Goal: Information Seeking & Learning: Find contact information

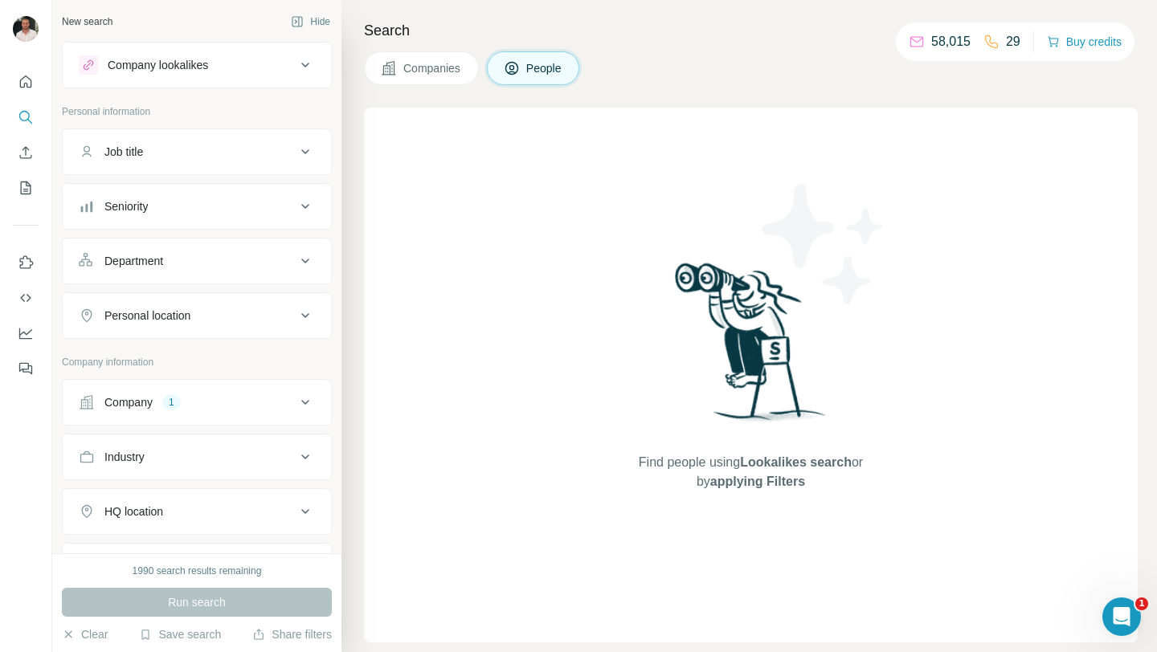
click at [190, 399] on div "Company 1" at bounding box center [187, 403] width 217 height 16
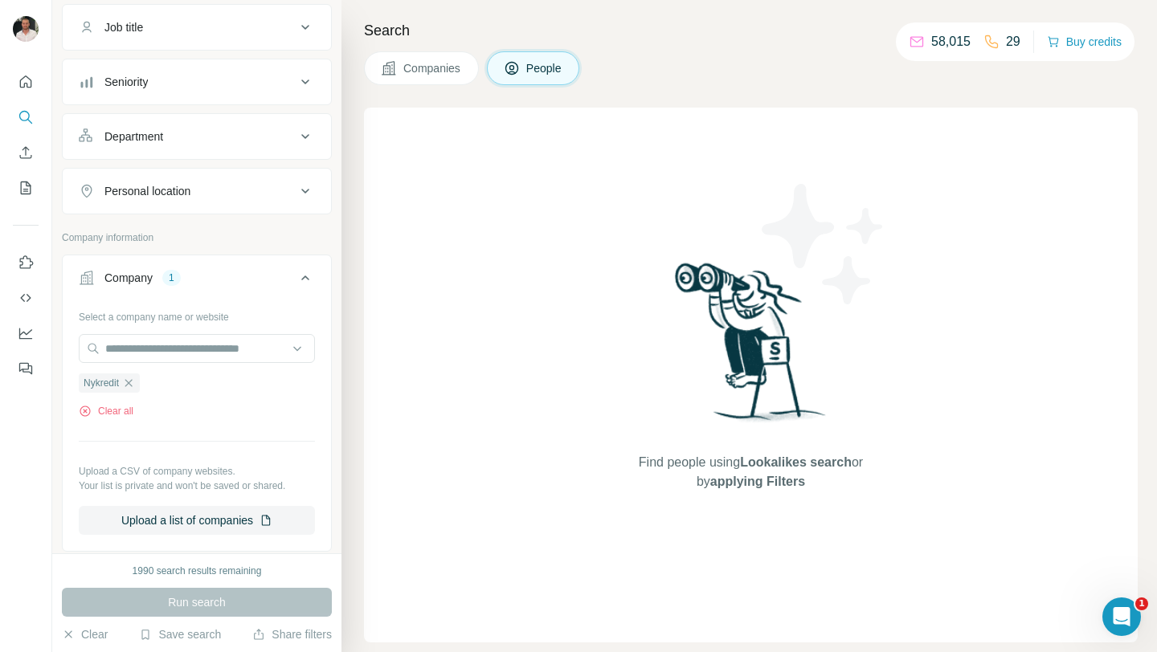
scroll to position [167, 0]
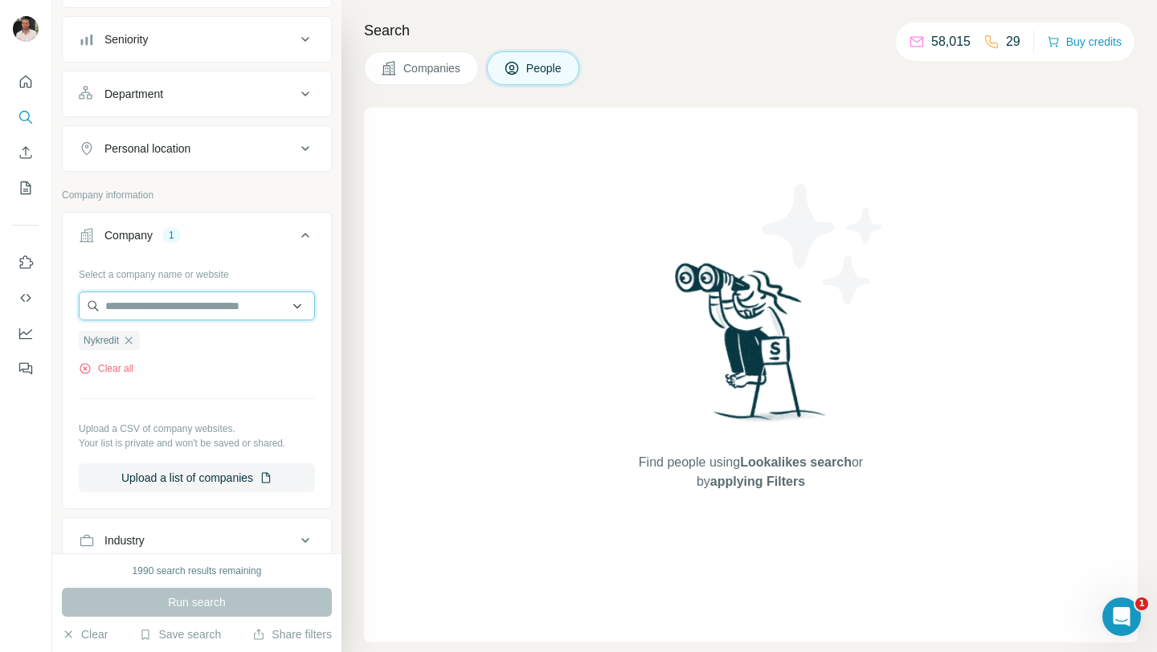
click at [152, 317] on input "text" at bounding box center [197, 306] width 236 height 29
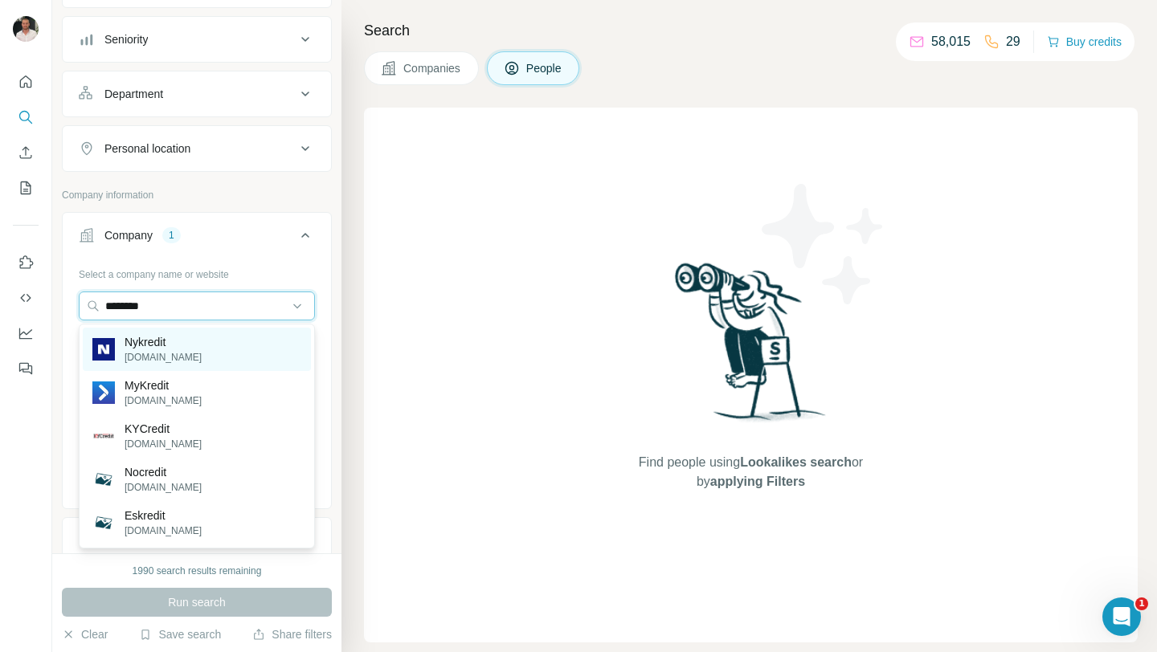
type input "********"
click at [173, 350] on p "Nykredit" at bounding box center [163, 342] width 77 height 16
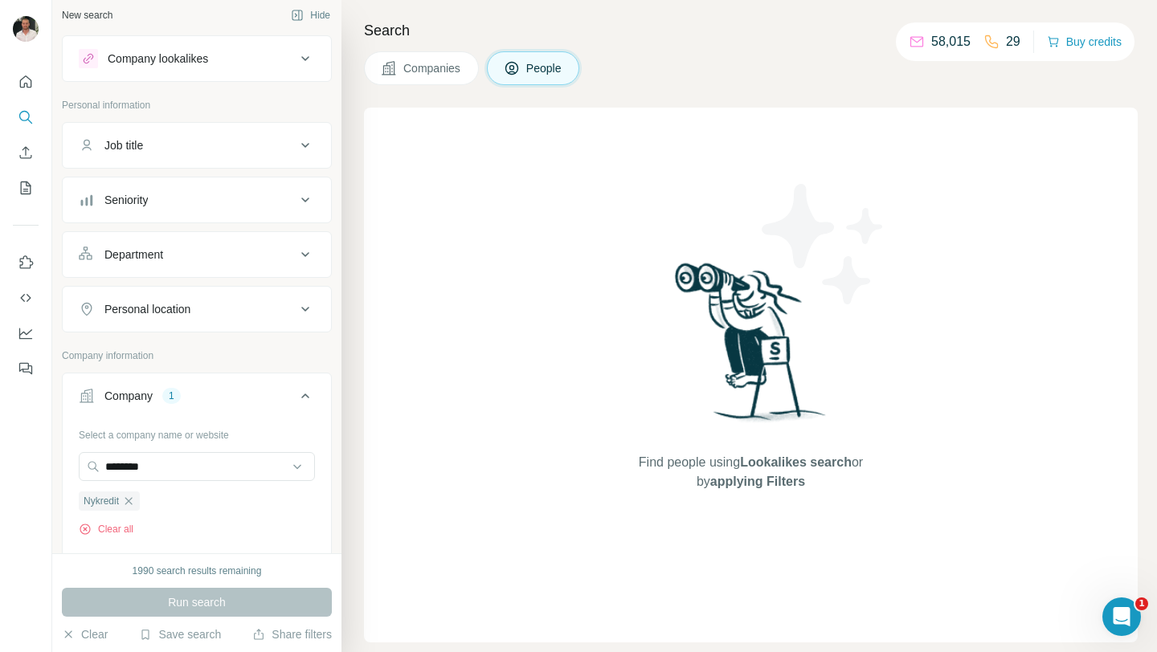
scroll to position [0, 0]
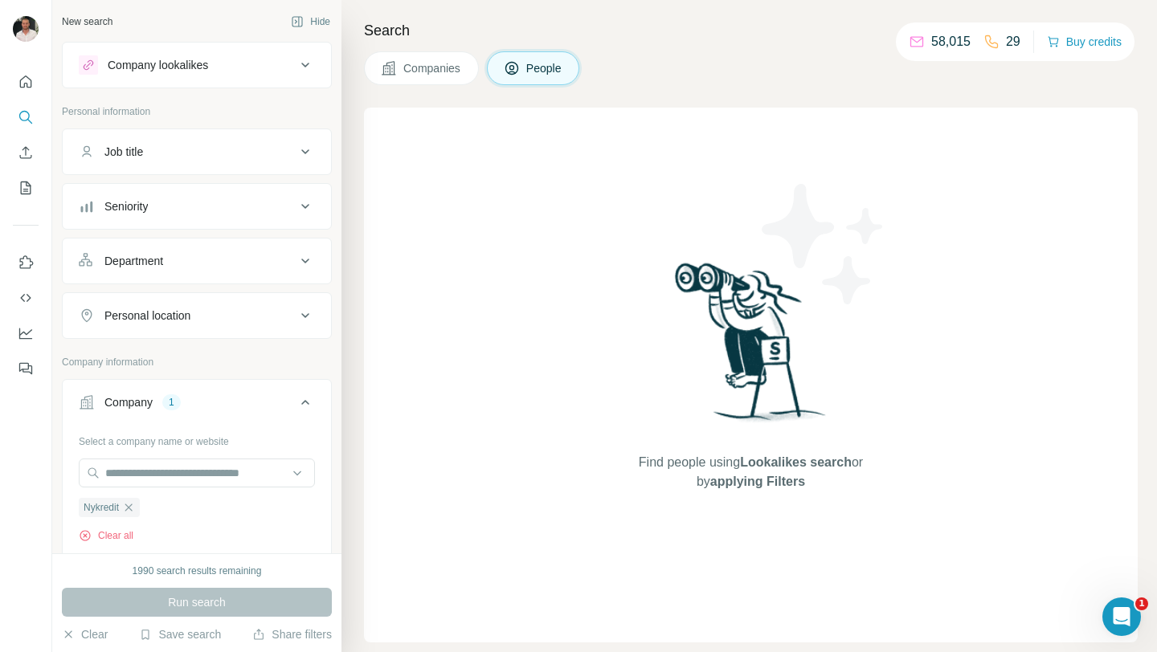
click at [439, 75] on span "Companies" at bounding box center [432, 68] width 59 height 16
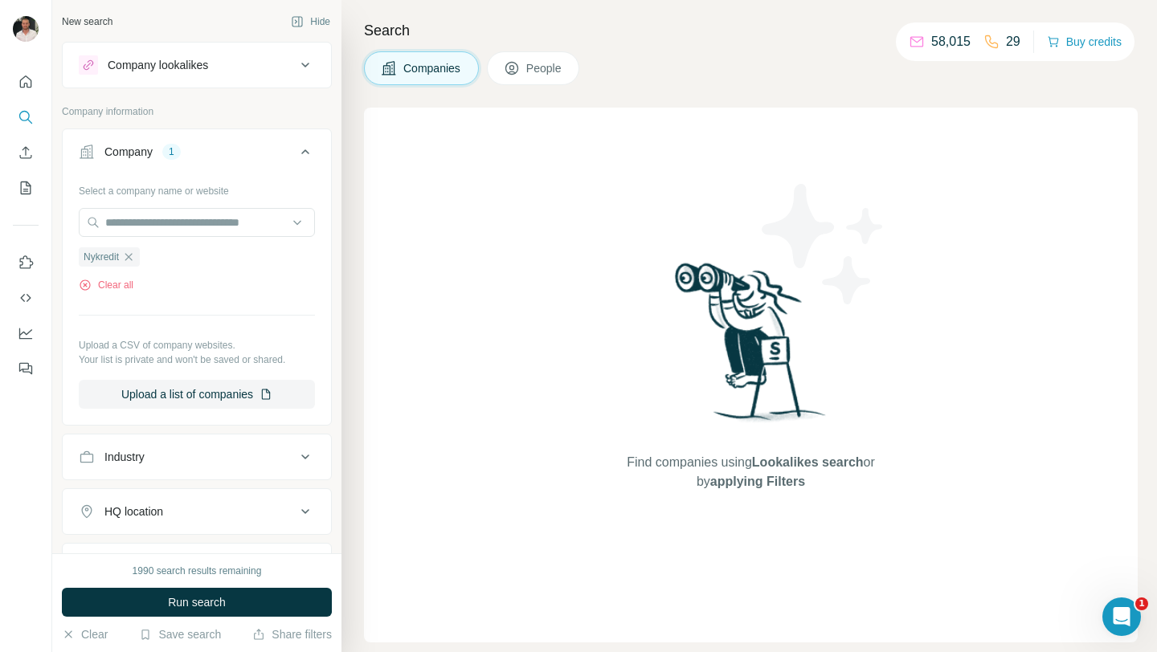
click at [417, 63] on span "Companies" at bounding box center [432, 68] width 59 height 16
click at [135, 260] on icon "button" at bounding box center [128, 257] width 13 height 13
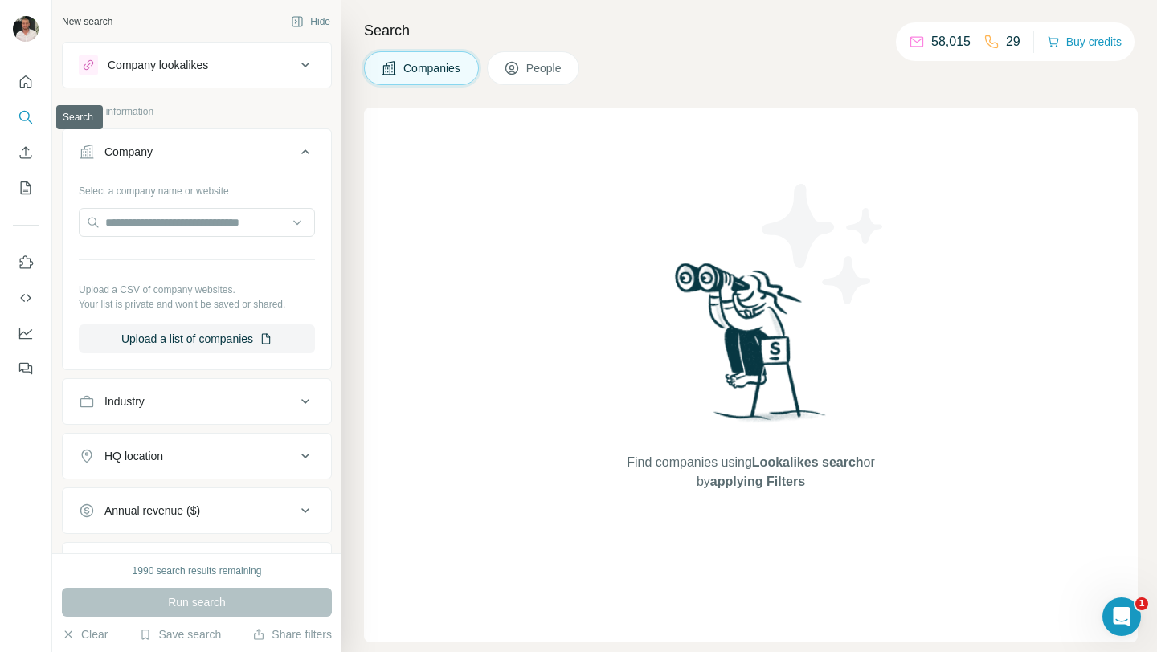
click at [23, 119] on icon "Search" at bounding box center [26, 117] width 16 height 16
click at [552, 83] on button "People" at bounding box center [533, 68] width 93 height 34
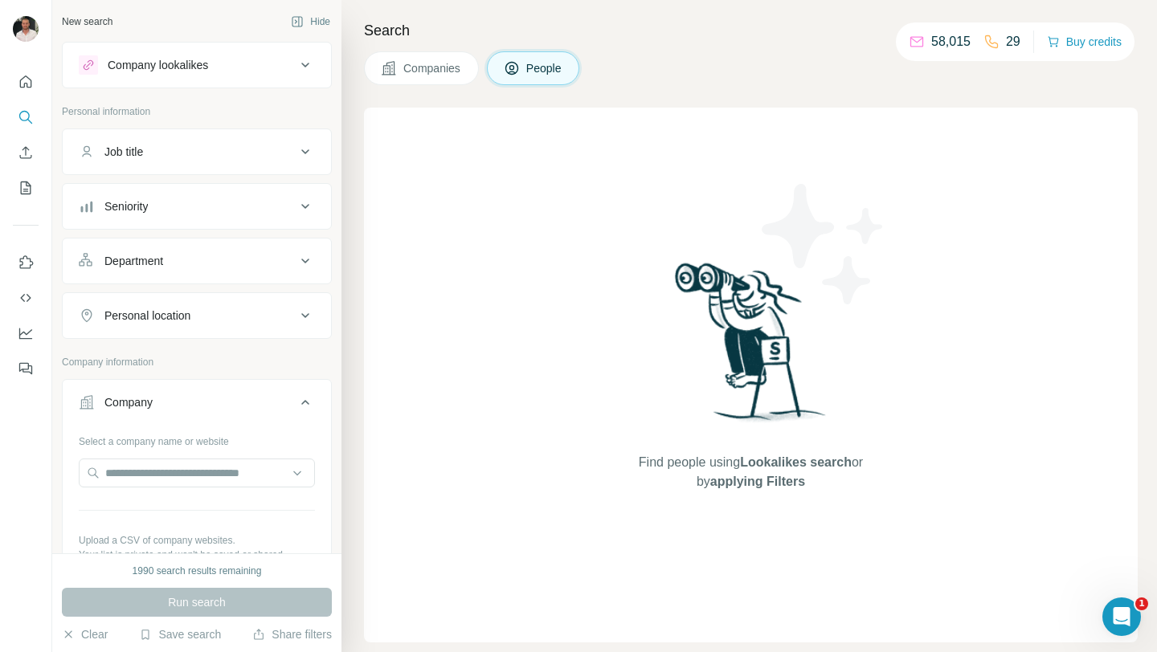
click at [479, 76] on button "Companies" at bounding box center [421, 68] width 115 height 34
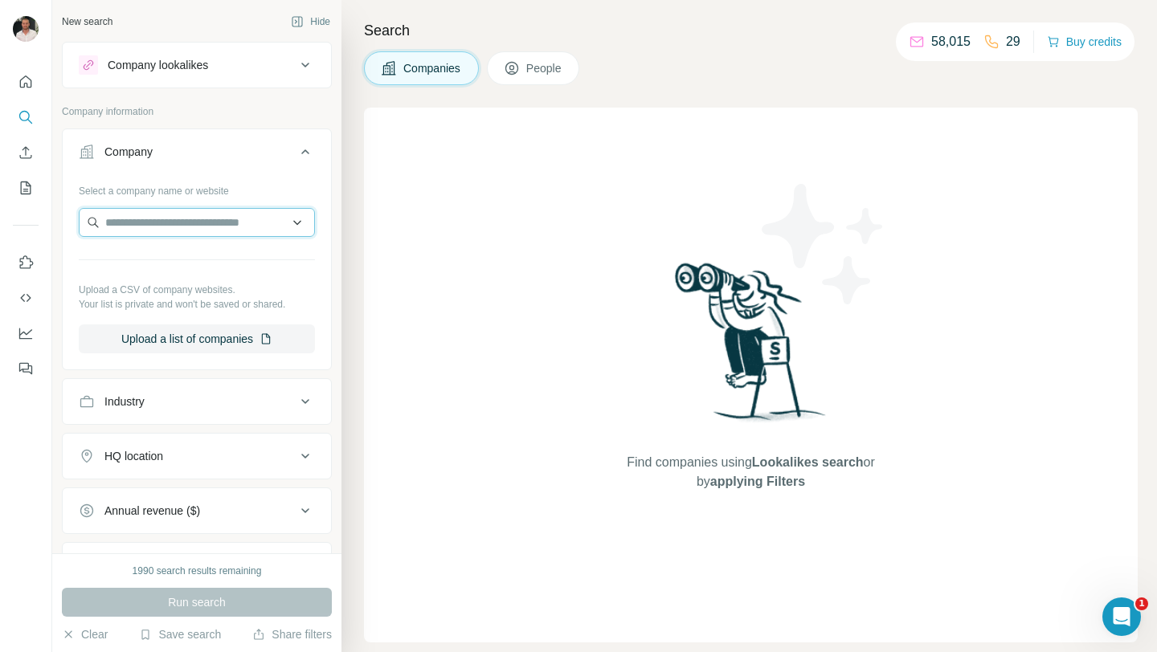
click at [215, 224] on input "text" at bounding box center [197, 222] width 236 height 29
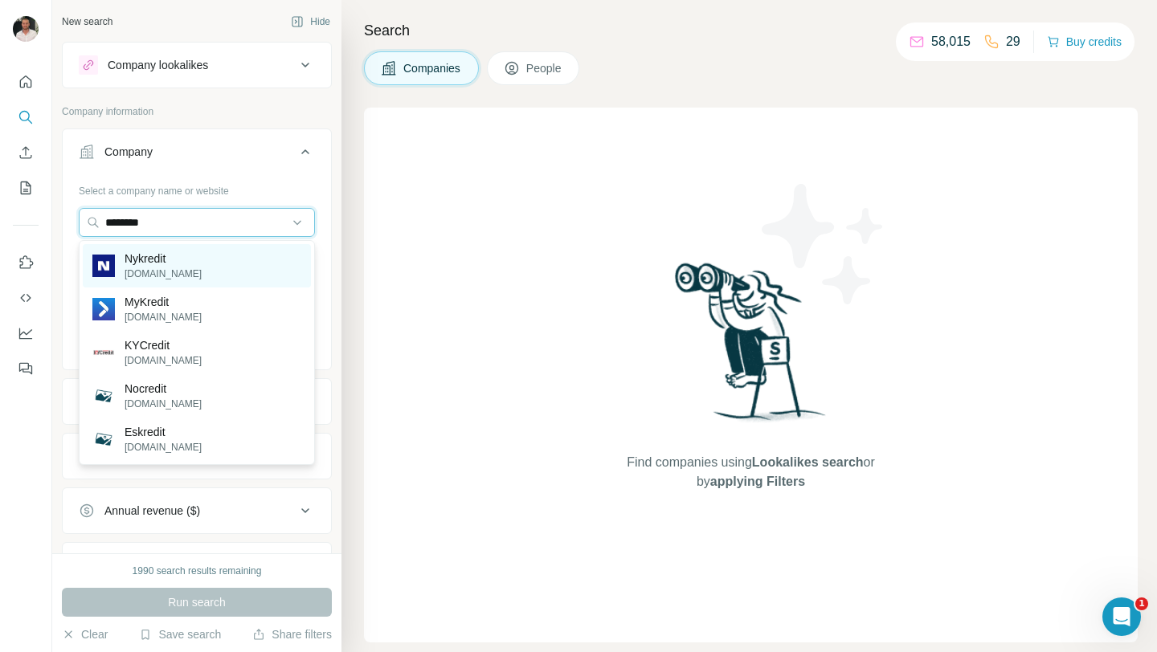
type input "********"
click at [191, 274] on div "Nykredit nykredit.com" at bounding box center [197, 265] width 228 height 43
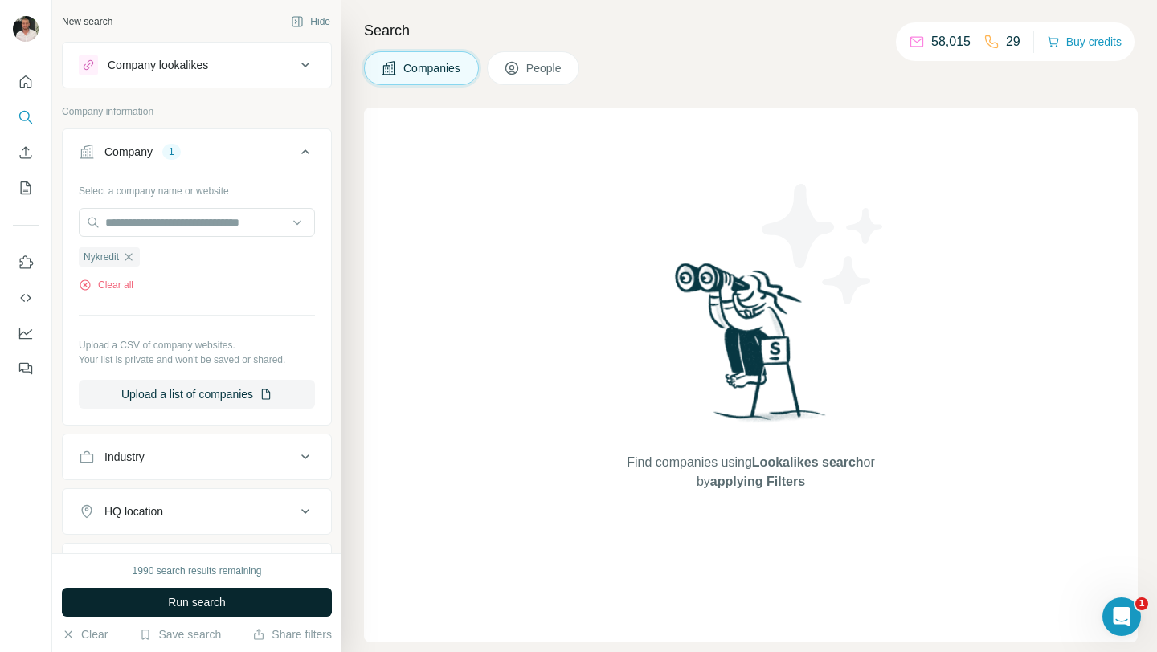
click at [250, 588] on button "Run search" at bounding box center [197, 602] width 270 height 29
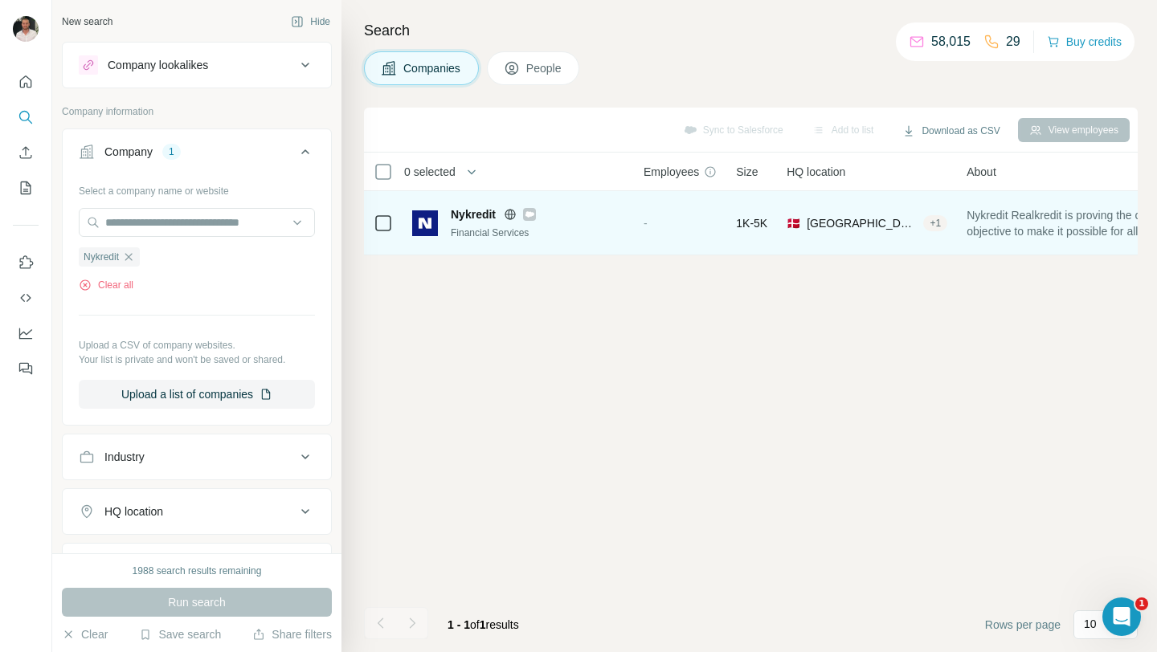
click at [475, 218] on span "Nykredit" at bounding box center [473, 215] width 45 height 16
click at [459, 214] on span "Nykredit" at bounding box center [473, 215] width 45 height 16
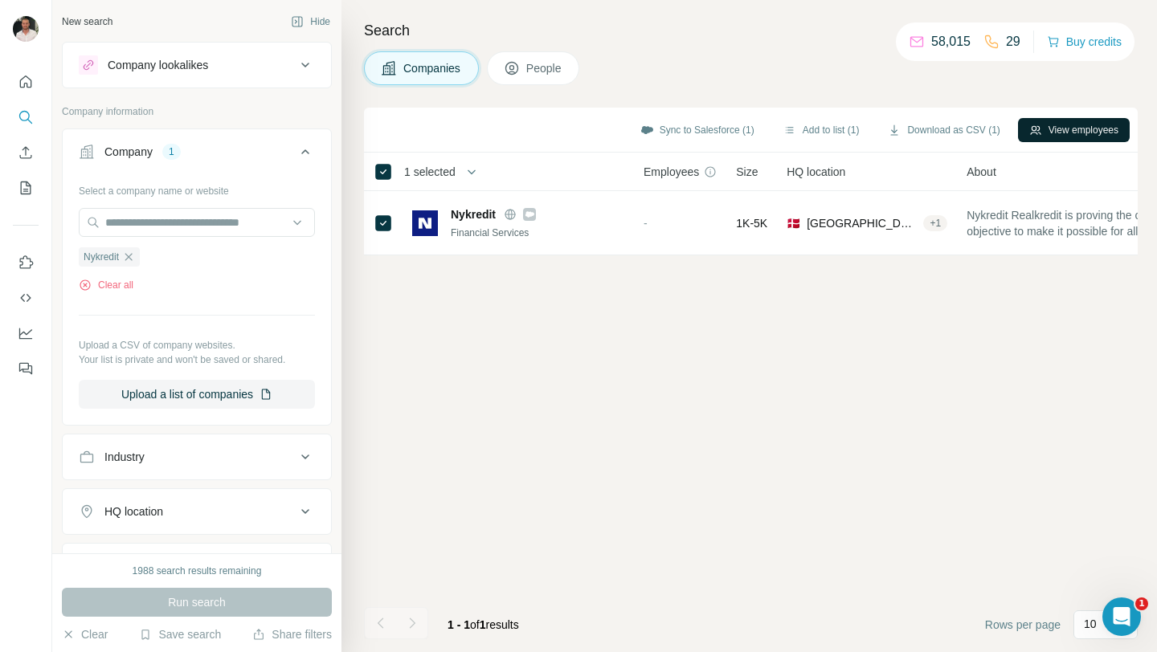
click at [1051, 133] on button "View employees" at bounding box center [1074, 130] width 112 height 24
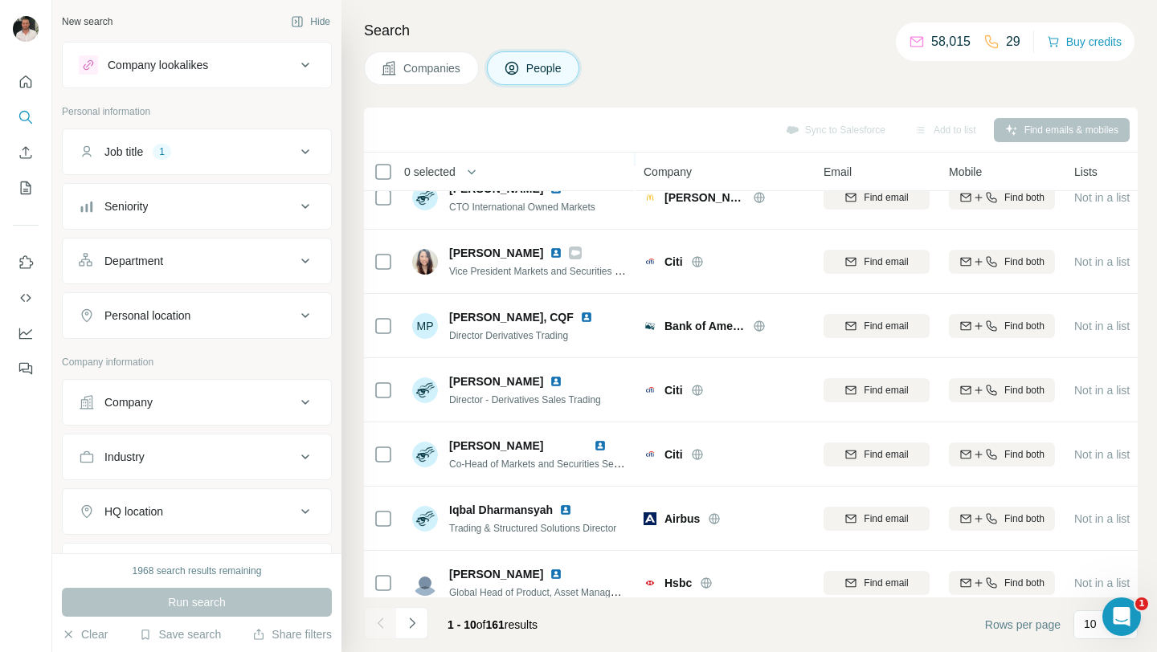
scroll to position [236, 0]
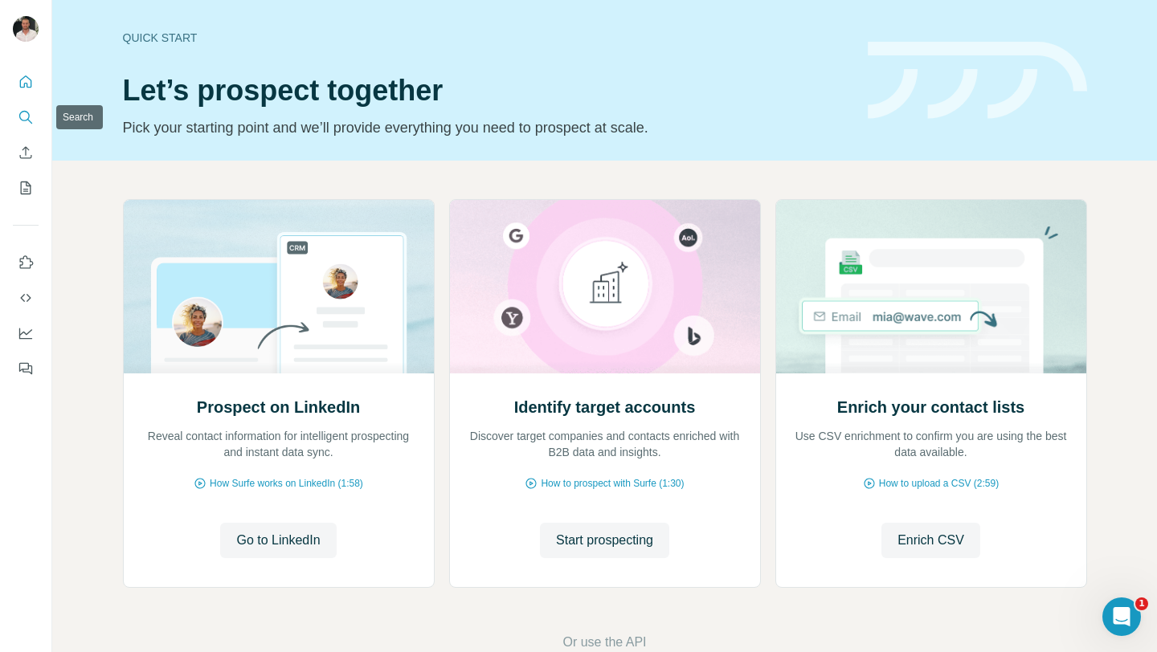
click at [24, 121] on icon "Search" at bounding box center [26, 117] width 16 height 16
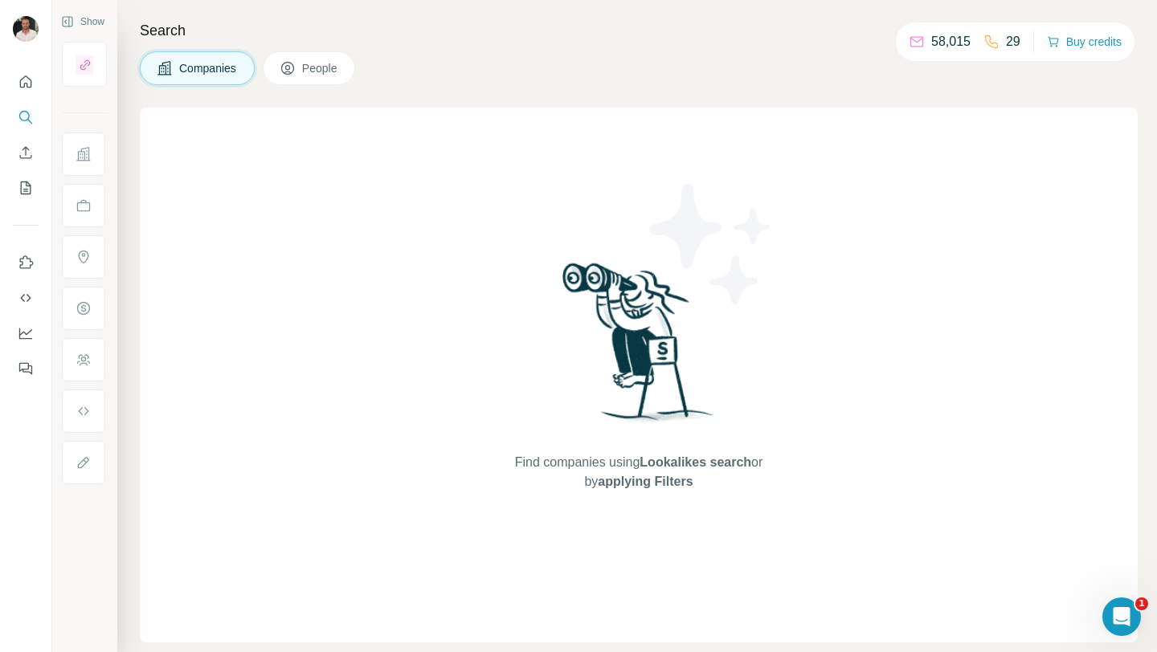
click at [299, 76] on button "People" at bounding box center [309, 68] width 93 height 34
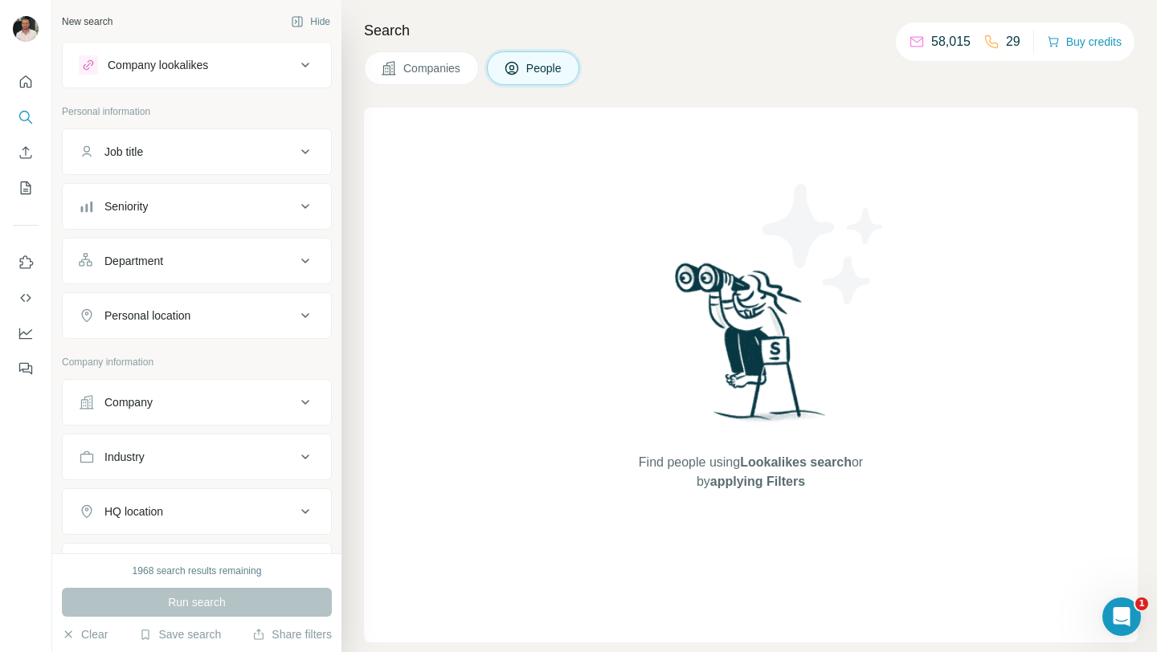
click at [204, 400] on div "Company" at bounding box center [187, 403] width 217 height 16
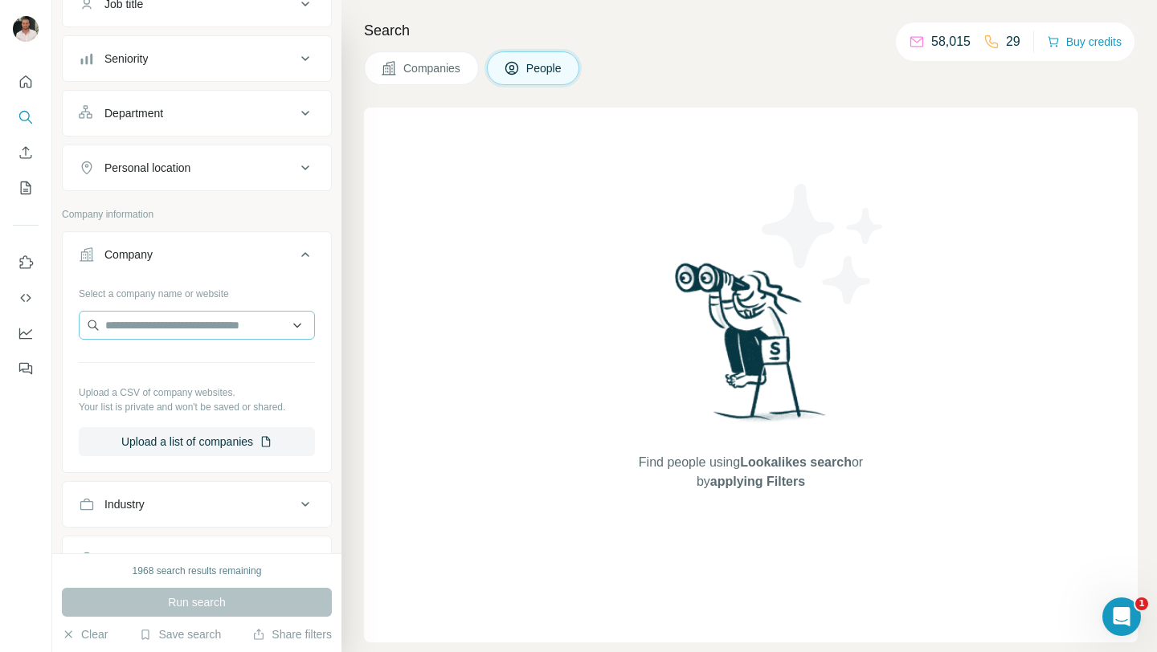
scroll to position [149, 0]
click at [209, 436] on button "Upload a list of companies" at bounding box center [197, 441] width 236 height 29
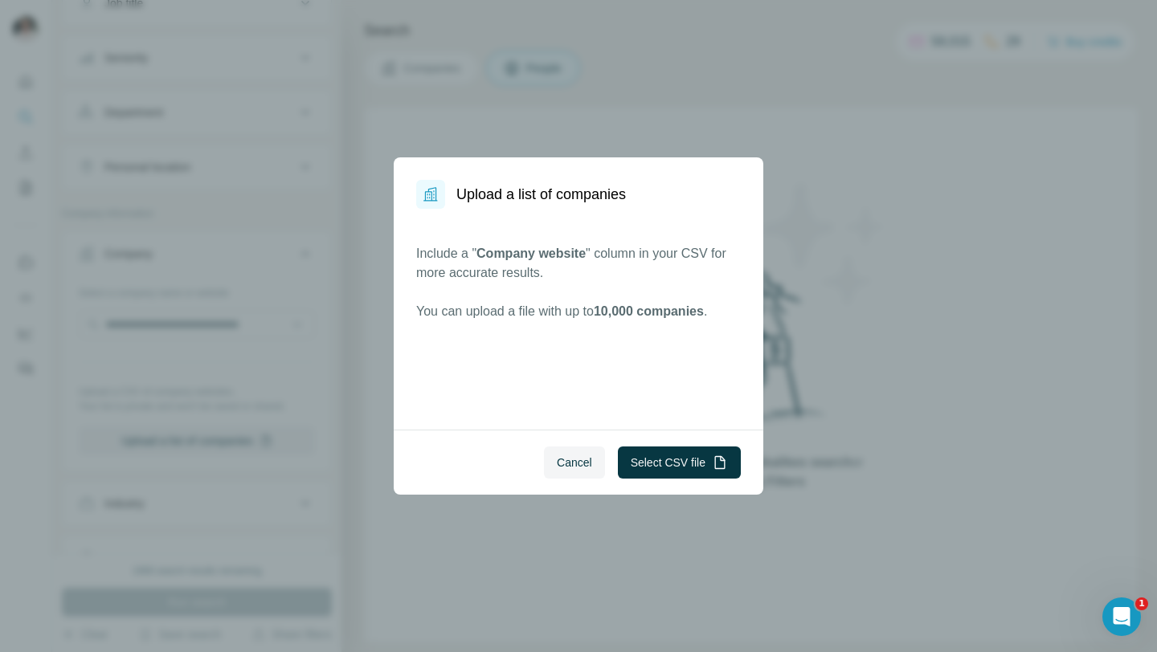
click at [805, 210] on div "Upload a list of companies Include a " Company website " column in your CSV for…" at bounding box center [578, 326] width 1157 height 652
